Goal: Find specific page/section: Find specific page/section

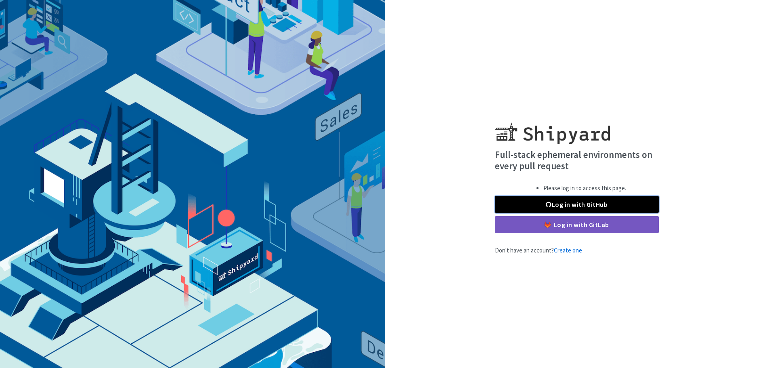
click at [641, 202] on link "Log in with GitHub" at bounding box center [577, 204] width 164 height 17
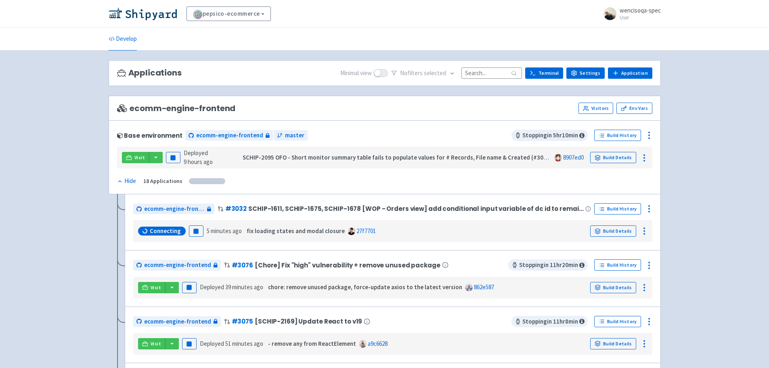
click at [485, 76] on input at bounding box center [492, 72] width 61 height 11
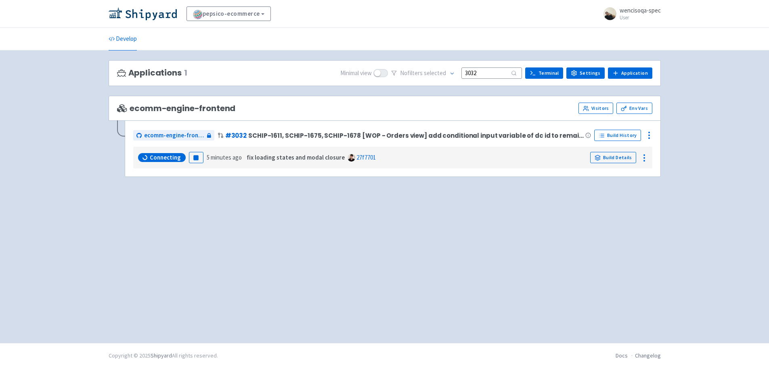
type input "3032"
click at [147, 156] on icon at bounding box center [145, 157] width 6 height 4
